Goal: Use online tool/utility: Utilize a website feature to perform a specific function

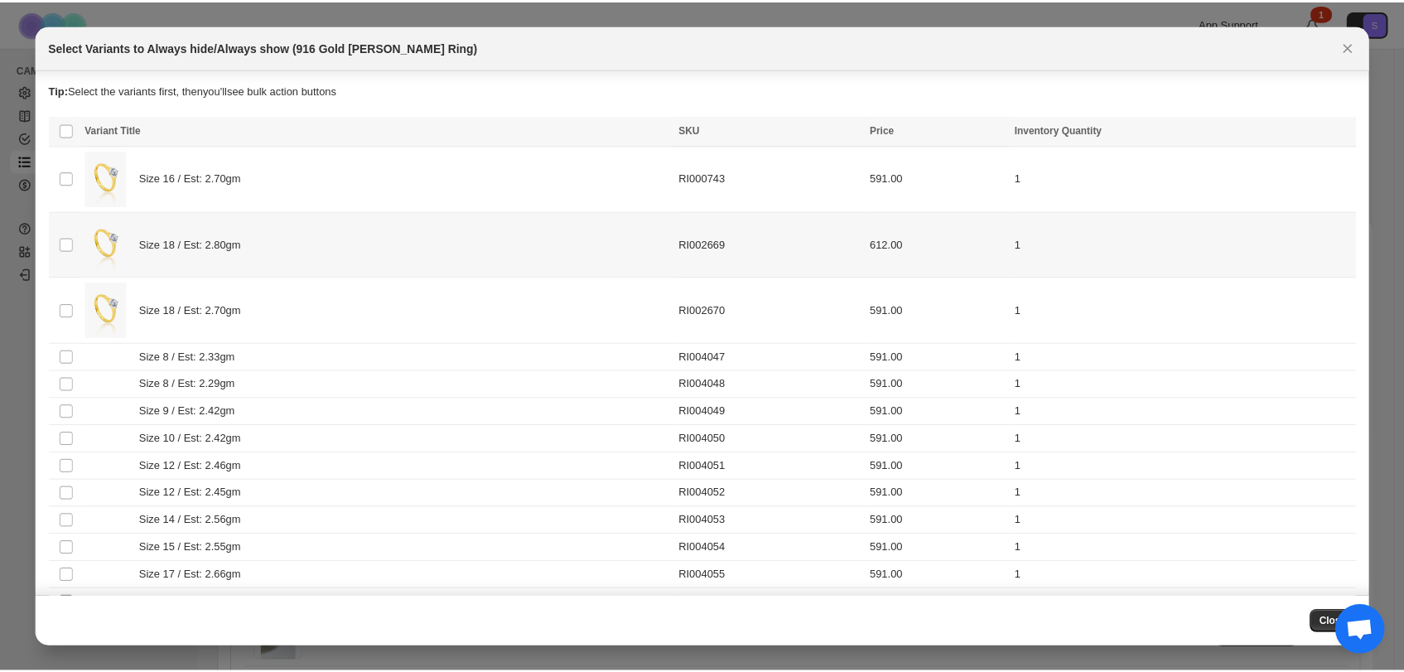
scroll to position [86, 0]
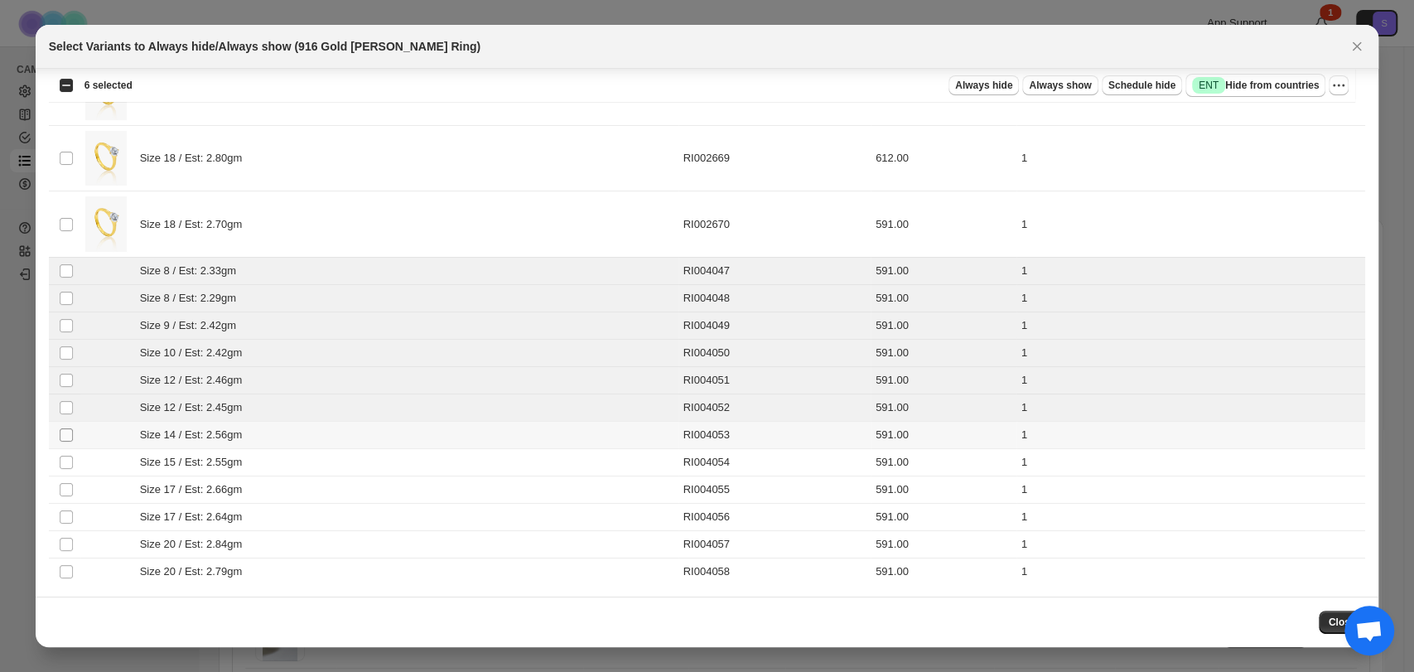
click at [66, 429] on tbody "Select product variant Size 16 / Est: 2.70gm RI000743 591.00 1 Select product v…" at bounding box center [707, 322] width 1317 height 525
drag, startPoint x: 68, startPoint y: 453, endPoint x: 66, endPoint y: 468, distance: 15.0
click at [66, 468] on tbody "Select product variant Size 16 / Est: 2.70gm RI000743 591.00 1 Select product v…" at bounding box center [707, 322] width 1317 height 525
click at [66, 468] on span ":r4:" at bounding box center [66, 462] width 15 height 15
click at [67, 423] on td "Select product variant" at bounding box center [64, 434] width 31 height 27
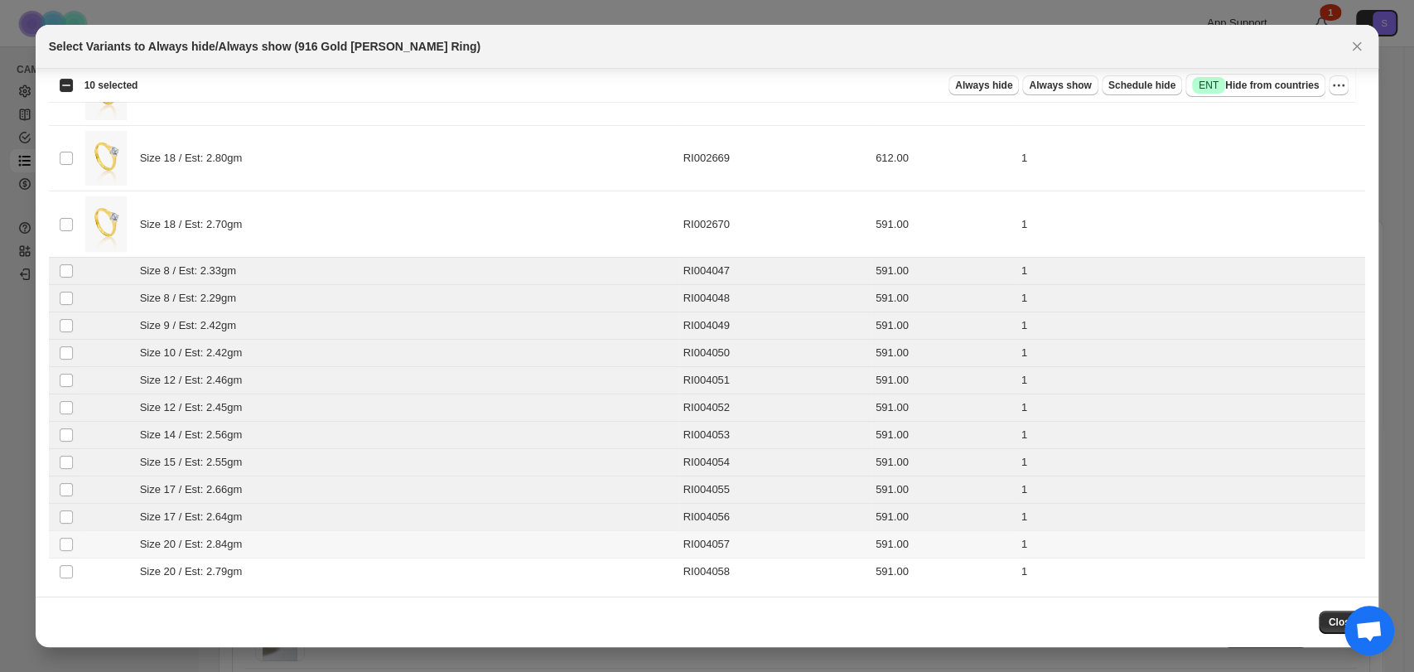
click at [70, 552] on td "Select product variant" at bounding box center [64, 543] width 31 height 27
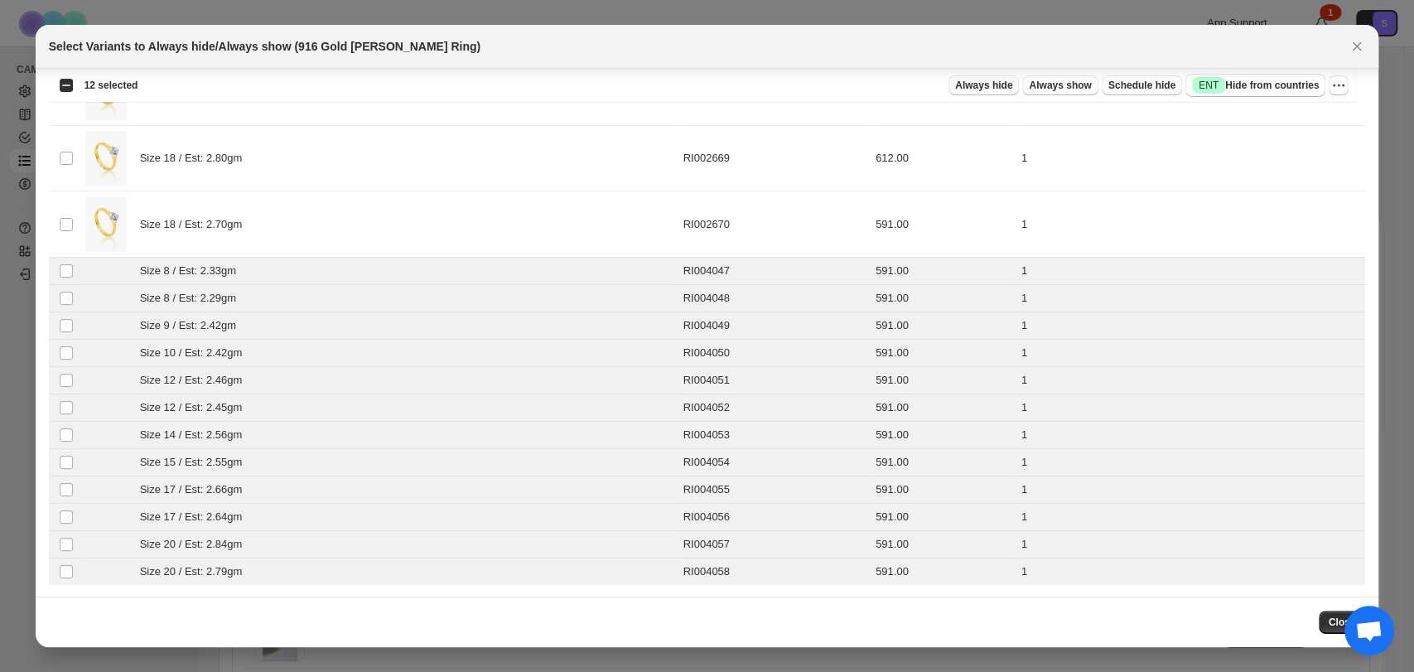
click at [1012, 89] on span "Always hide" at bounding box center [983, 85] width 57 height 13
